Goal: Information Seeking & Learning: Check status

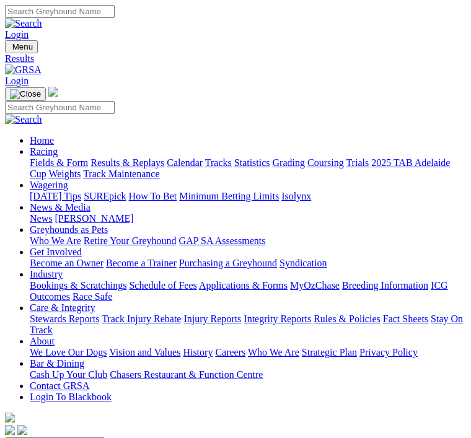
click at [105, 437] on select "South Australia New South Wales Northern Territory Queensland Tasmania Victoria…" at bounding box center [55, 443] width 100 height 12
select select "NSW"
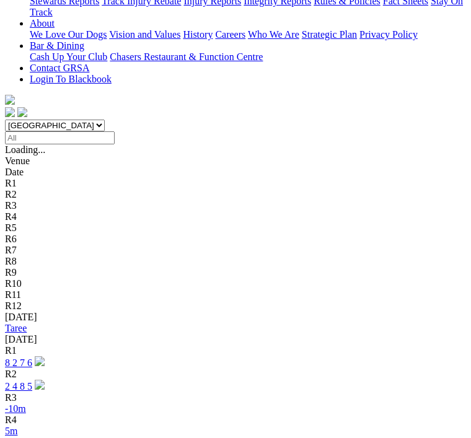
scroll to position [331, 0]
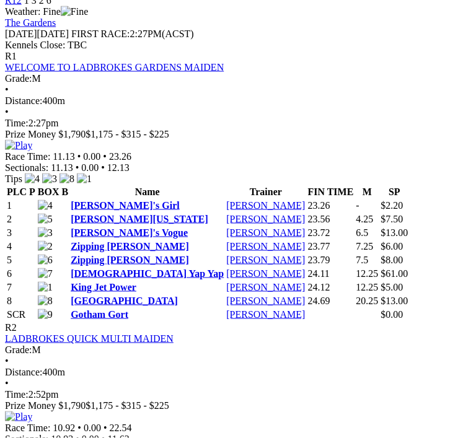
scroll to position [585, 0]
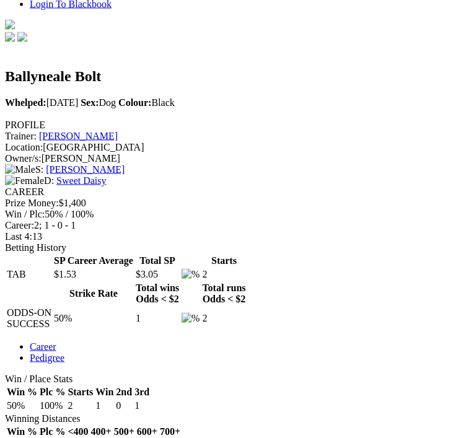
scroll to position [394, 0]
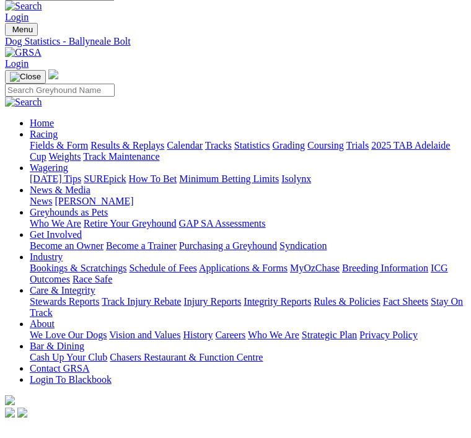
scroll to position [0, 0]
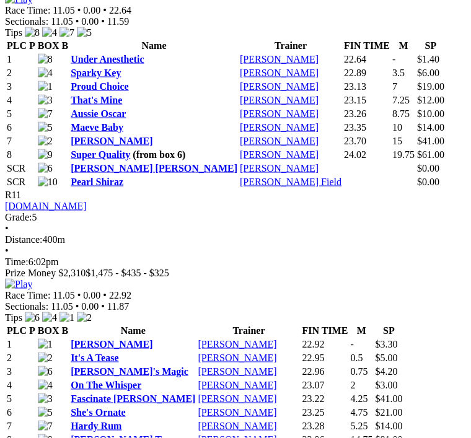
scroll to position [3218, 0]
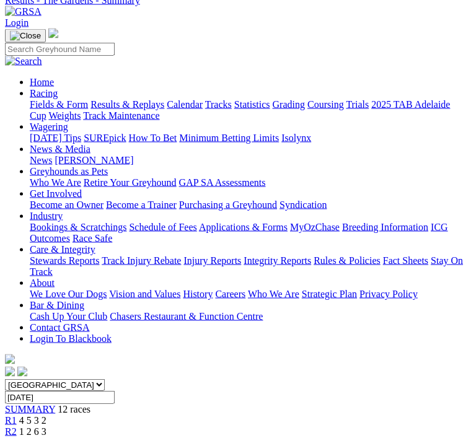
scroll to position [0, 0]
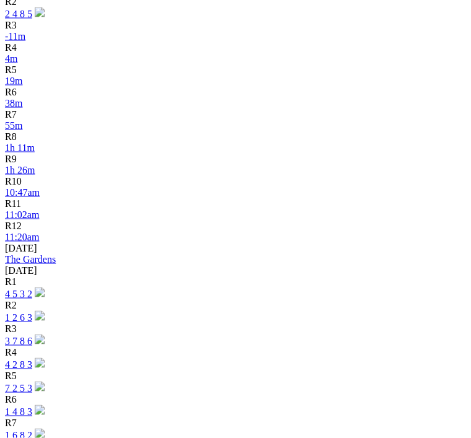
scroll to position [711, 0]
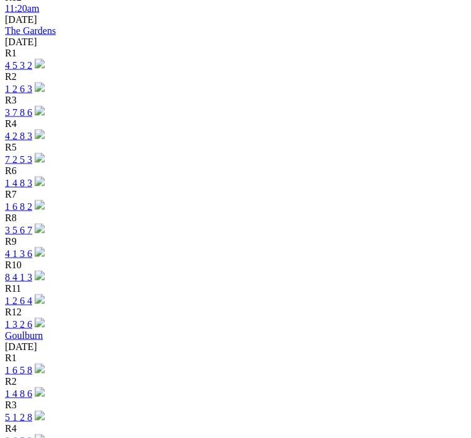
scroll to position [1042, 0]
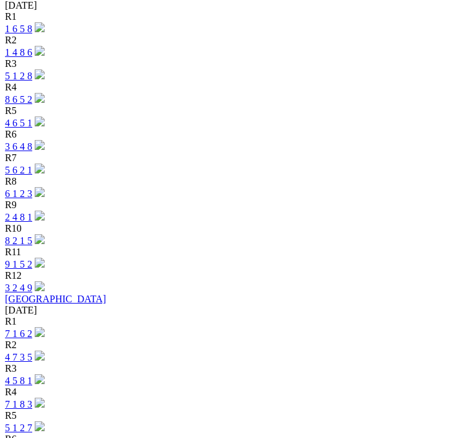
scroll to position [1287, 0]
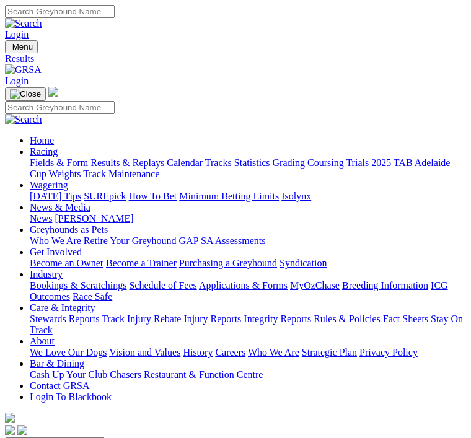
click at [105, 437] on select "South Australia New South Wales Northern Territory Queensland Tasmania Victoria…" at bounding box center [55, 443] width 100 height 12
select select "QLD"
click at [105, 437] on select "South Australia New South Wales Northern Territory Queensland Tasmania Victoria…" at bounding box center [55, 443] width 100 height 12
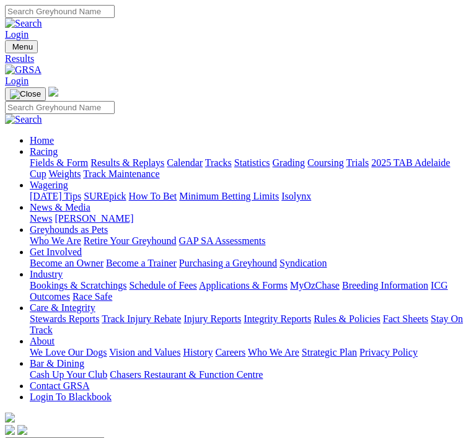
select select "VIC"
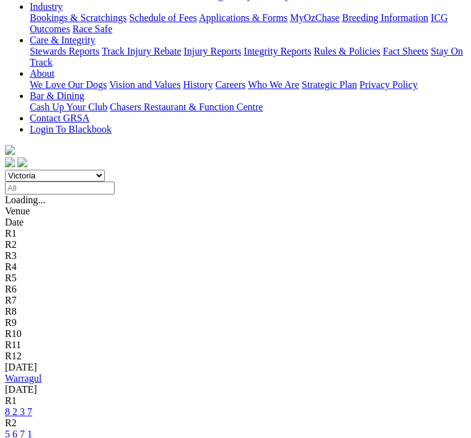
scroll to position [286, 0]
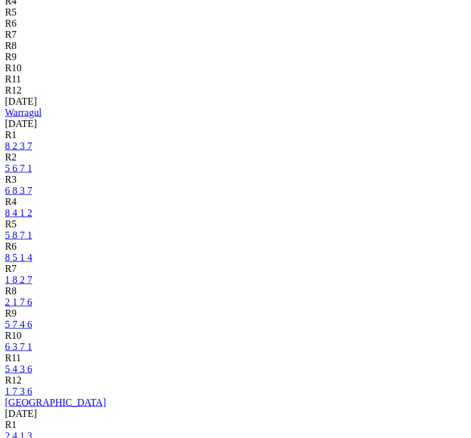
scroll to position [537, 0]
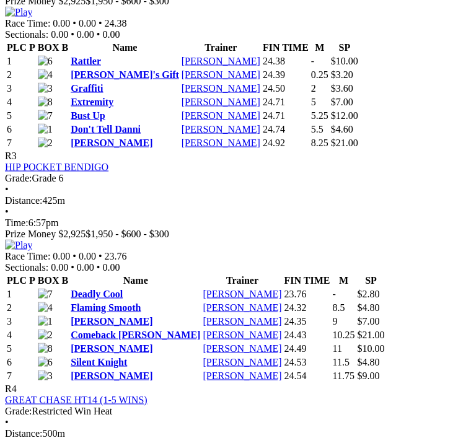
scroll to position [1011, 0]
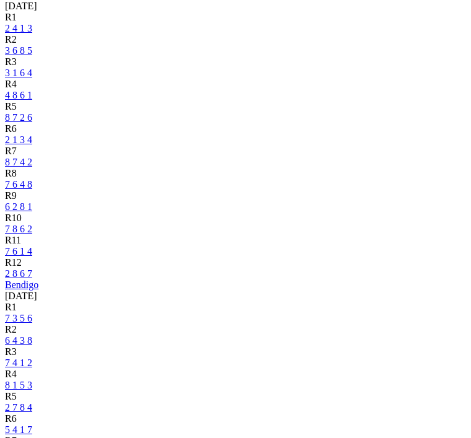
scroll to position [965, 0]
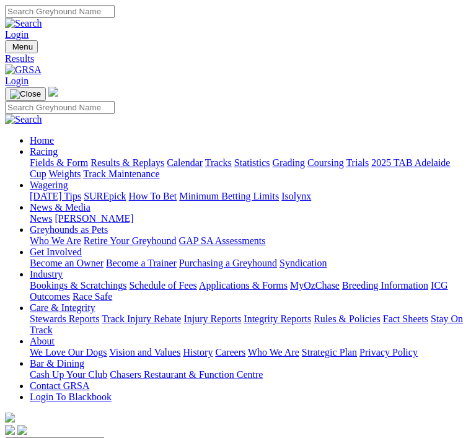
click at [105, 437] on select "South Australia New South Wales Northern Territory Queensland Tasmania Victoria…" at bounding box center [55, 443] width 100 height 12
select select "WA"
click at [10, 50] on img "Toggle navigation" at bounding box center [10, 50] width 0 height 0
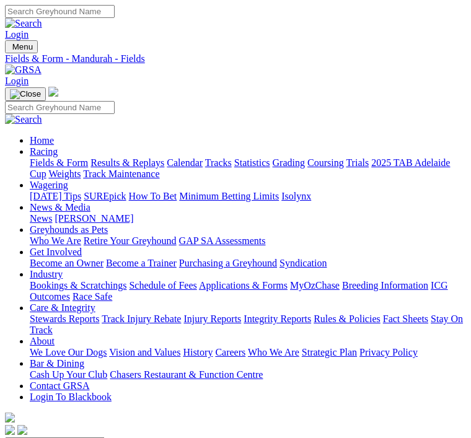
click at [121, 168] on link "Results & Replays" at bounding box center [127, 162] width 74 height 11
click at [105, 437] on select "[GEOGRAPHIC_DATA] [GEOGRAPHIC_DATA] [GEOGRAPHIC_DATA] [GEOGRAPHIC_DATA] [GEOGRA…" at bounding box center [55, 443] width 100 height 12
select select "WA"
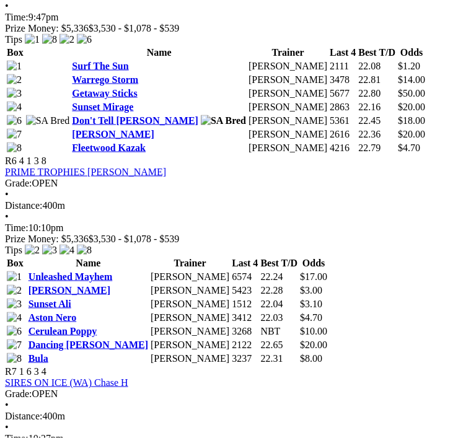
scroll to position [1660, 0]
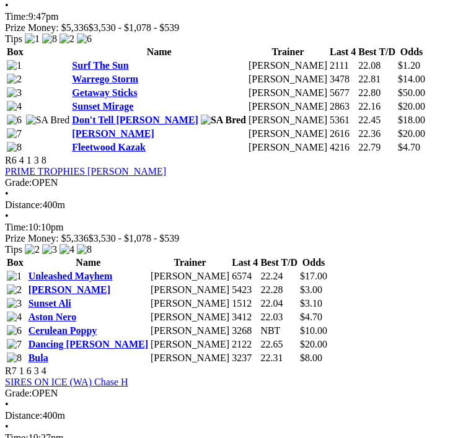
click at [230, 338] on td "Ben Maclean" at bounding box center [190, 344] width 80 height 12
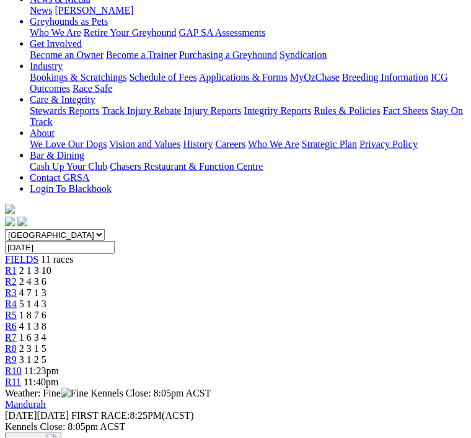
scroll to position [0, 0]
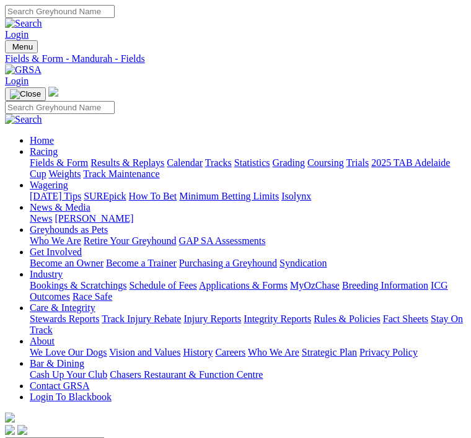
click at [105, 437] on select "[GEOGRAPHIC_DATA] [GEOGRAPHIC_DATA] [GEOGRAPHIC_DATA] [GEOGRAPHIC_DATA] [GEOGRA…" at bounding box center [55, 443] width 100 height 12
select select "SA"
click at [105, 437] on select "[GEOGRAPHIC_DATA] [GEOGRAPHIC_DATA] [GEOGRAPHIC_DATA] [GEOGRAPHIC_DATA] [GEOGRA…" at bounding box center [55, 443] width 100 height 12
select select "SA"
